Goal: Find specific page/section: Find specific page/section

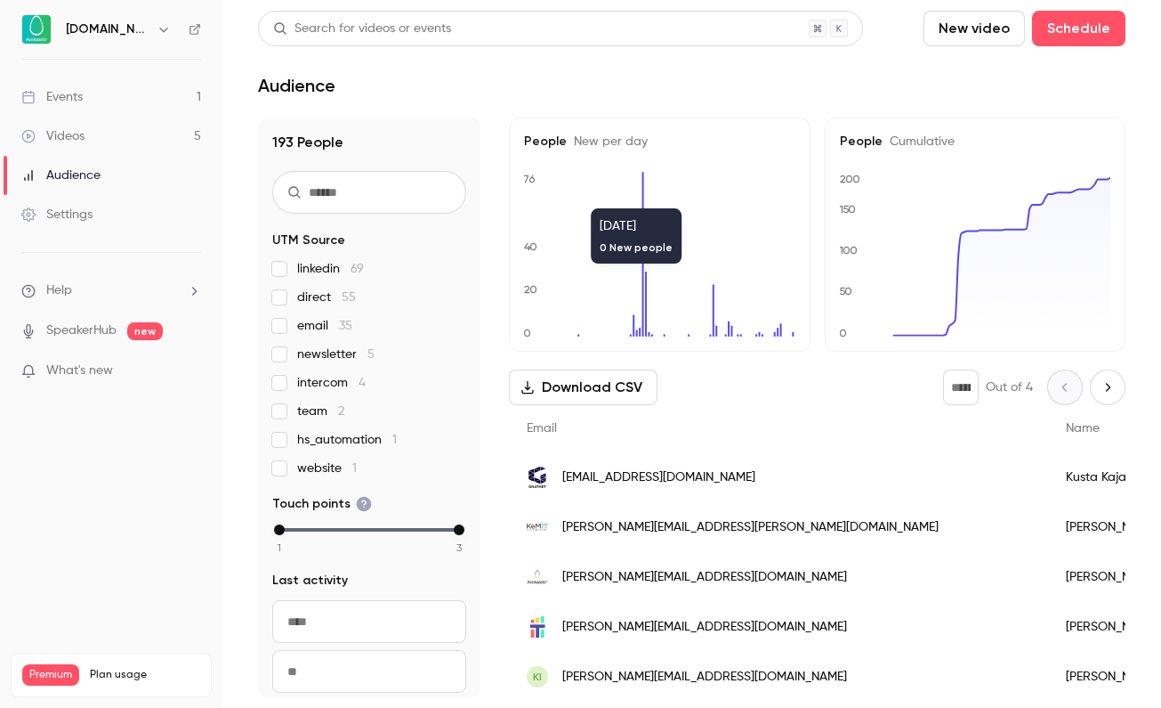
click at [189, 112] on link "Events 1" at bounding box center [111, 96] width 222 height 39
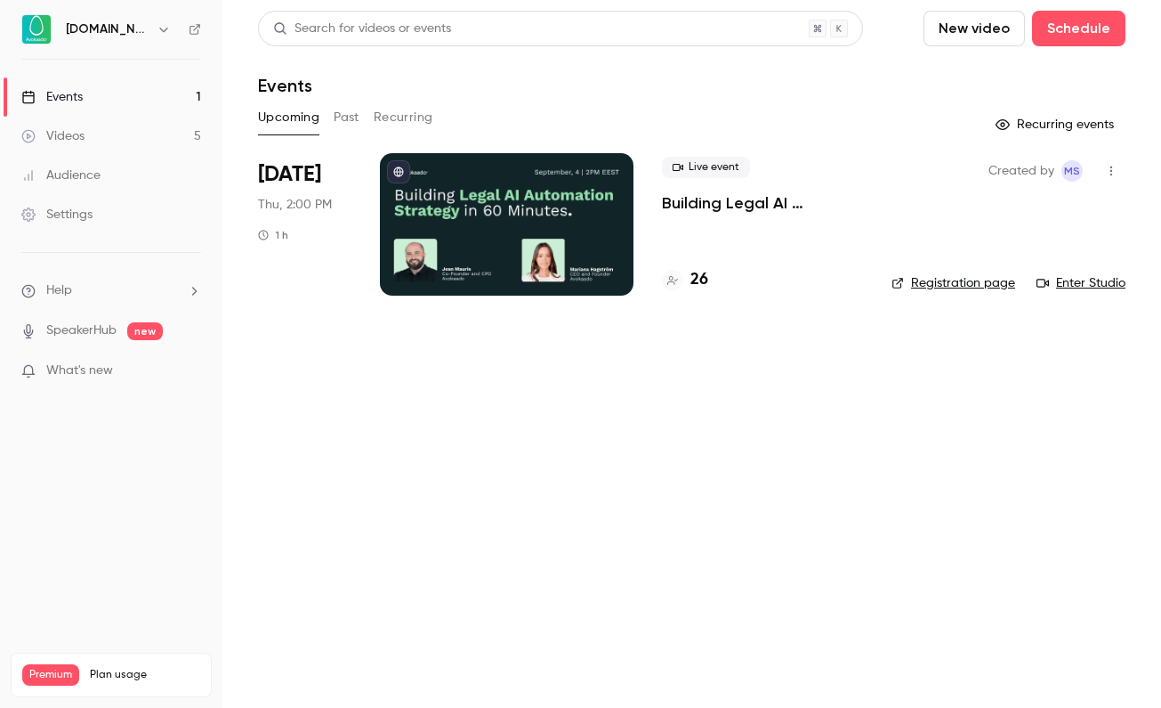
click at [693, 278] on h4 "26" at bounding box center [700, 280] width 18 height 24
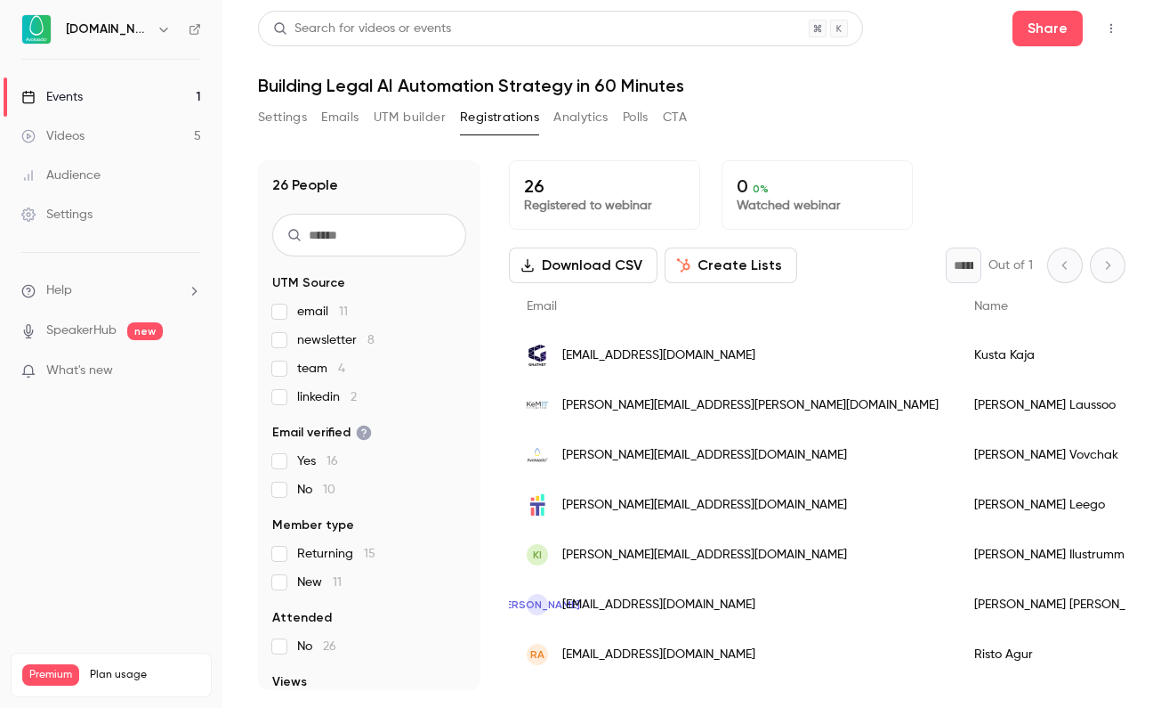
click at [318, 398] on span "linkedin 2" at bounding box center [327, 397] width 60 height 18
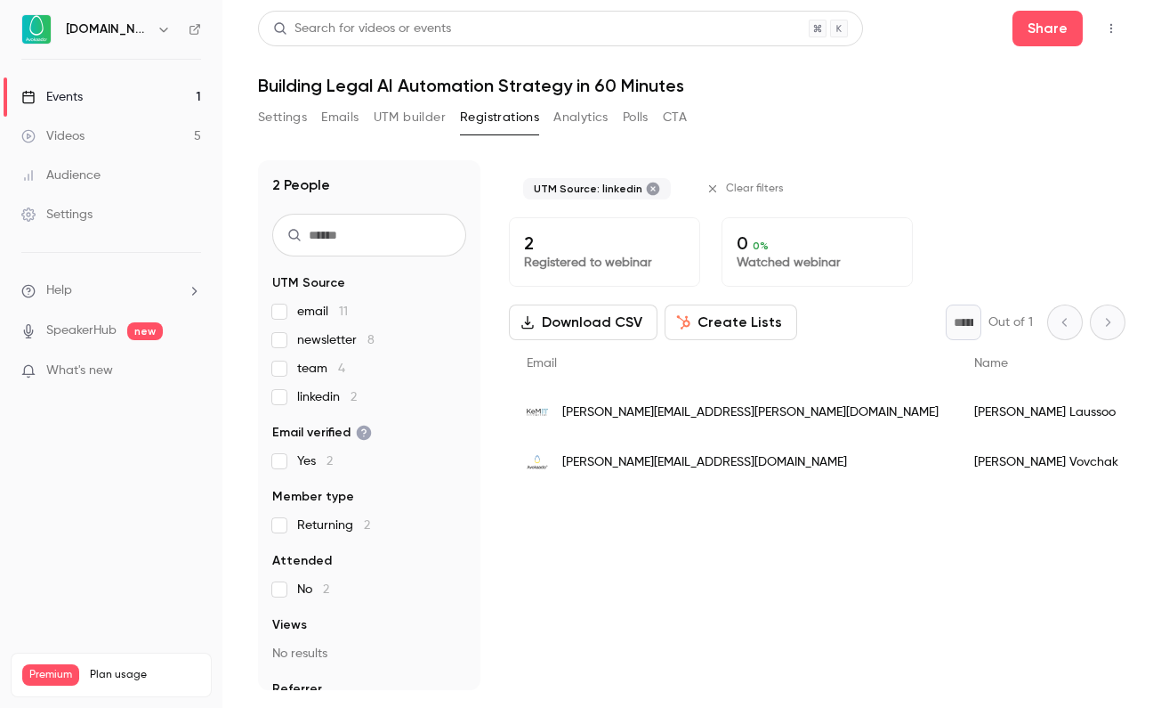
click at [318, 398] on span "linkedin 2" at bounding box center [327, 397] width 60 height 18
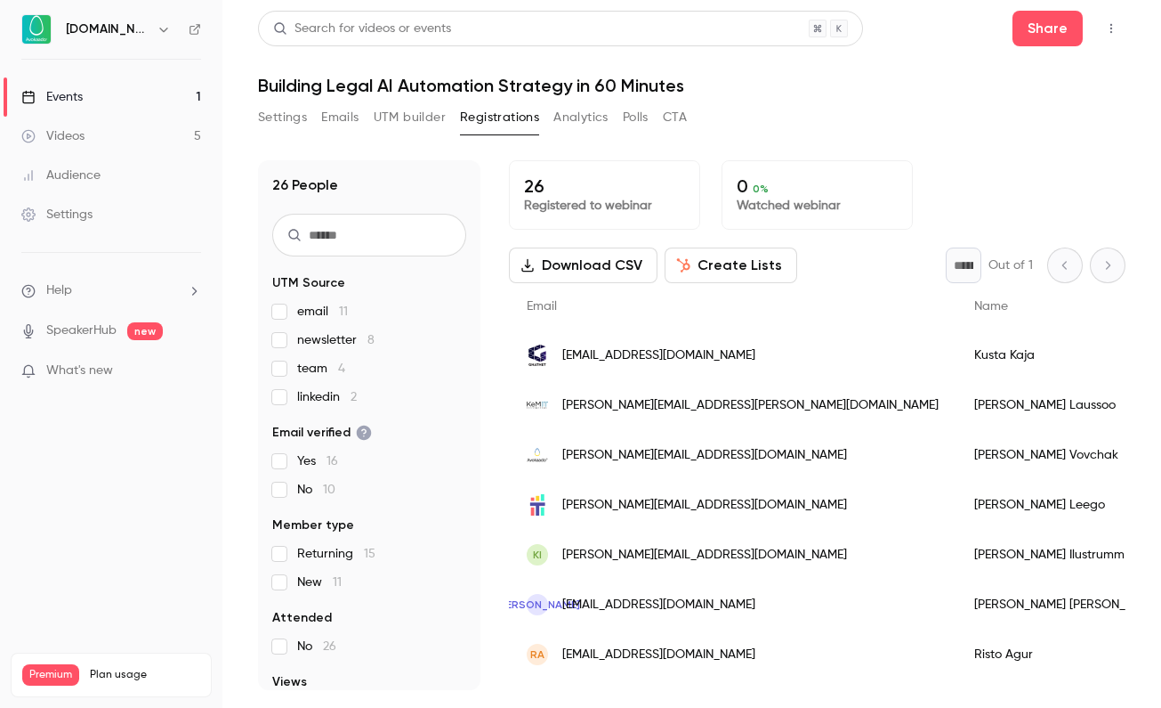
click at [297, 363] on span "team 4" at bounding box center [321, 369] width 48 height 18
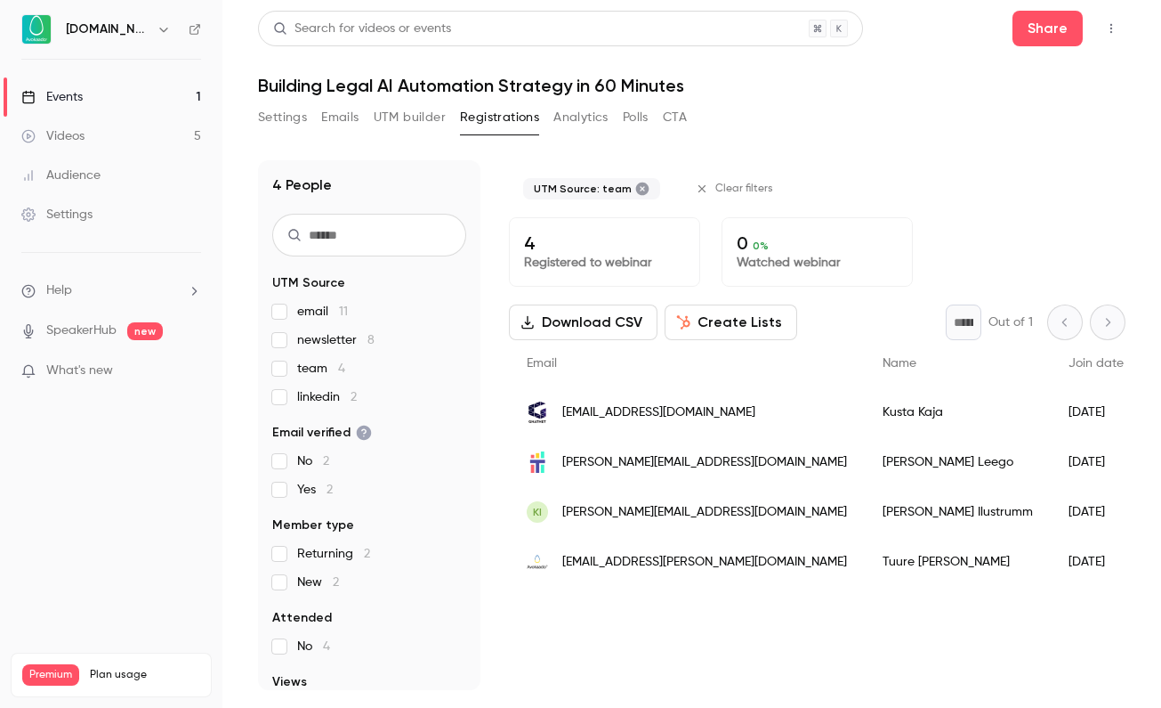
click at [297, 363] on span "team 4" at bounding box center [321, 369] width 48 height 18
